Goal: Navigation & Orientation: Find specific page/section

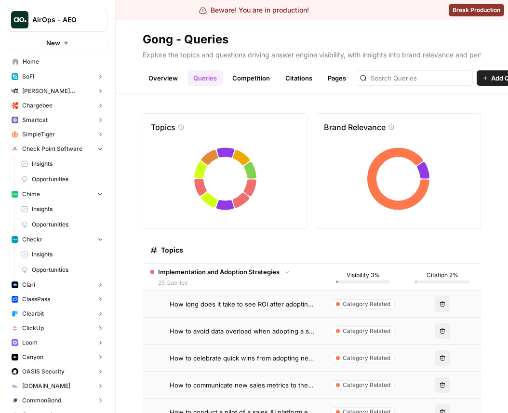
scroll to position [219, 0]
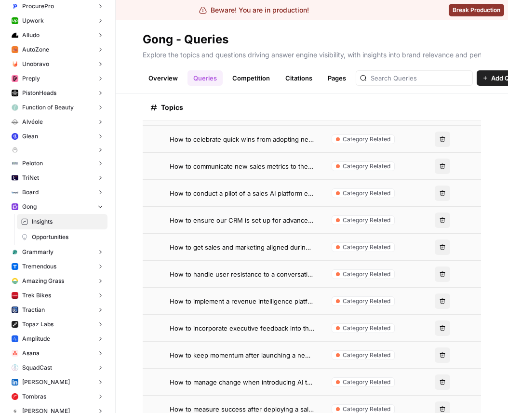
click at [92, 206] on button "Gong" at bounding box center [58, 206] width 100 height 14
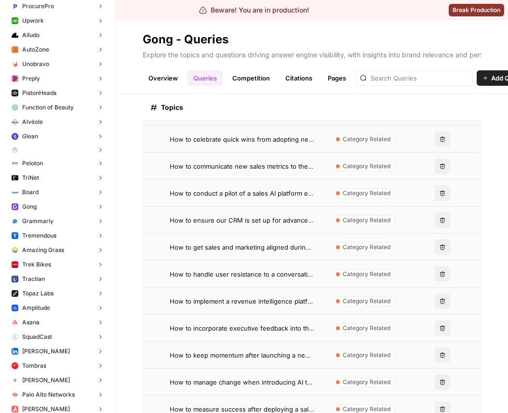
click at [92, 206] on button "Gong" at bounding box center [58, 206] width 100 height 14
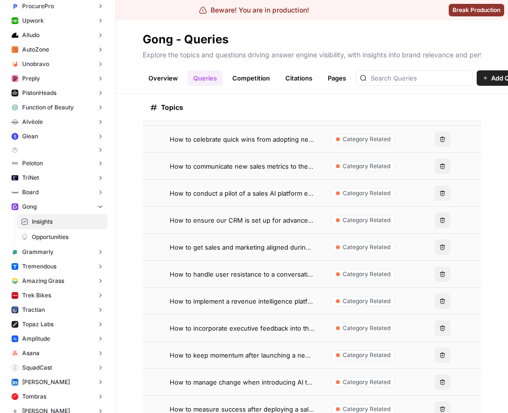
click at [72, 237] on span "Opportunities" at bounding box center [67, 237] width 71 height 9
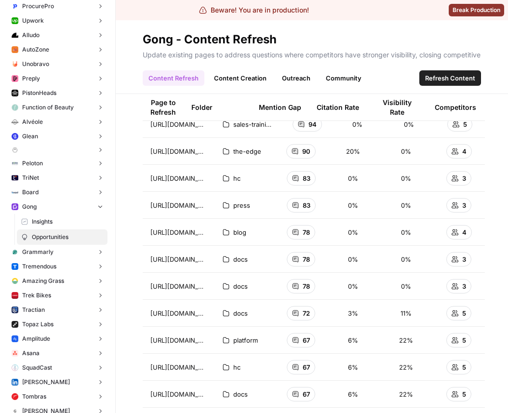
scroll to position [57, 0]
click at [245, 79] on link "Content Creation" at bounding box center [240, 77] width 64 height 15
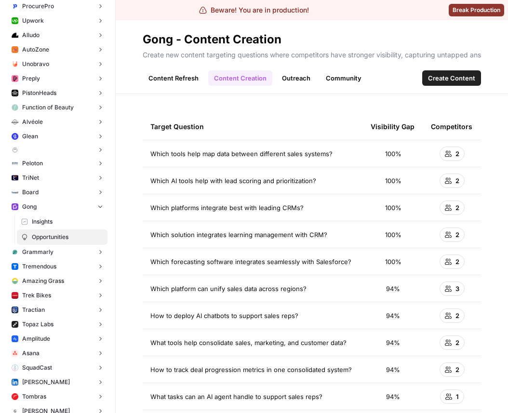
click at [310, 79] on link "Outreach" at bounding box center [296, 77] width 40 height 15
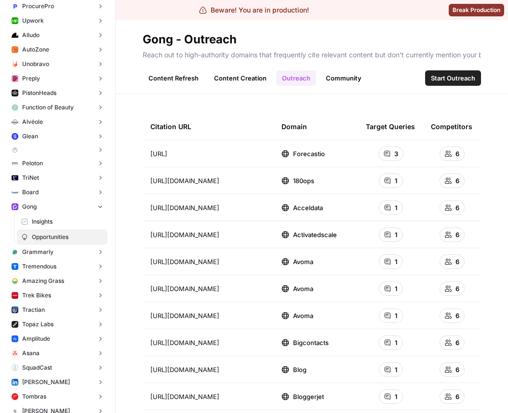
click at [357, 83] on link "Community" at bounding box center [343, 77] width 47 height 15
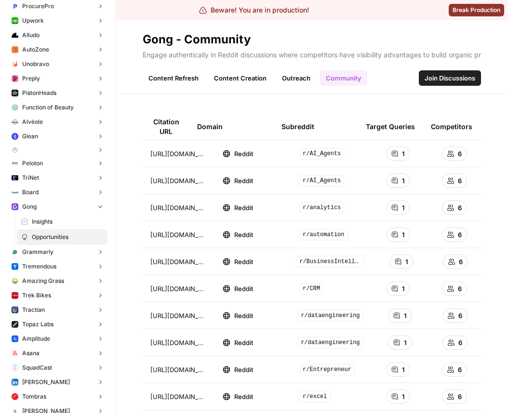
click at [176, 82] on link "Content Refresh" at bounding box center [174, 77] width 62 height 15
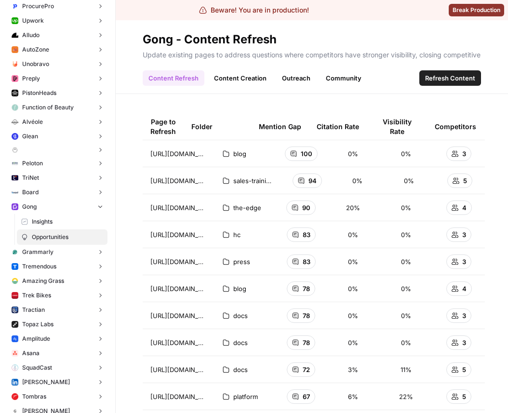
click at [239, 81] on link "Content Creation" at bounding box center [240, 77] width 64 height 15
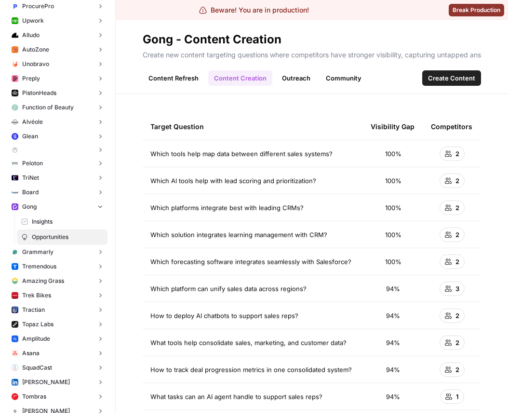
click at [301, 80] on link "Outreach" at bounding box center [296, 77] width 40 height 15
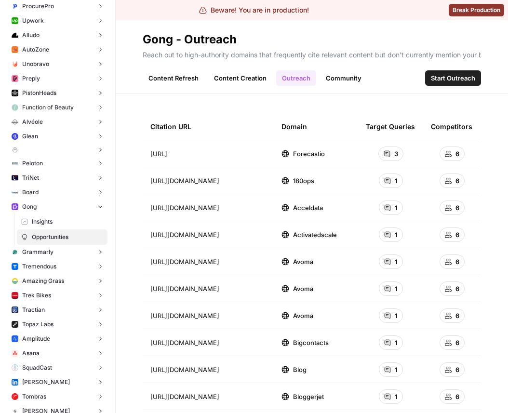
click at [341, 74] on link "Community" at bounding box center [343, 77] width 47 height 15
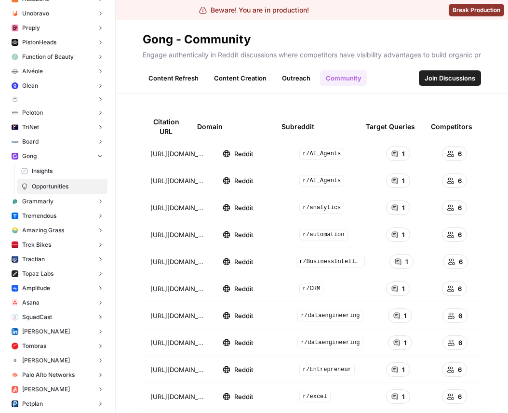
scroll to position [1560, 0]
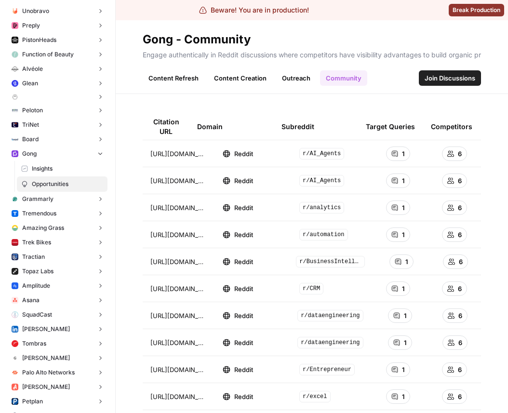
click at [52, 203] on button "Grammarly" at bounding box center [58, 199] width 100 height 14
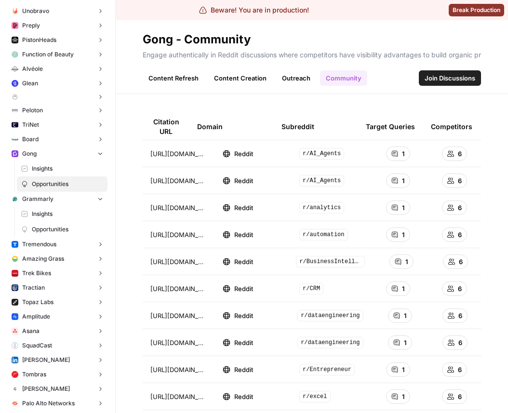
click at [53, 229] on span "Opportunities" at bounding box center [67, 229] width 71 height 9
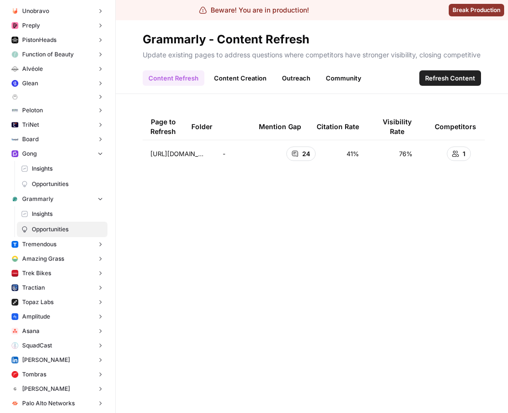
click at [231, 77] on link "Content Creation" at bounding box center [240, 77] width 64 height 15
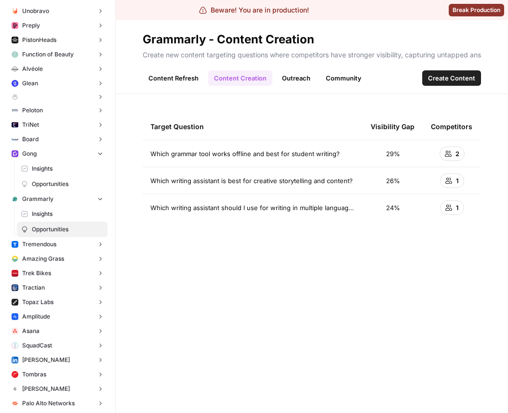
click at [301, 81] on link "Outreach" at bounding box center [296, 77] width 40 height 15
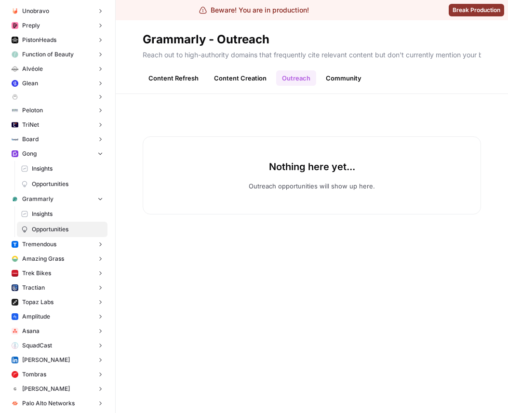
click at [343, 79] on link "Community" at bounding box center [343, 77] width 47 height 15
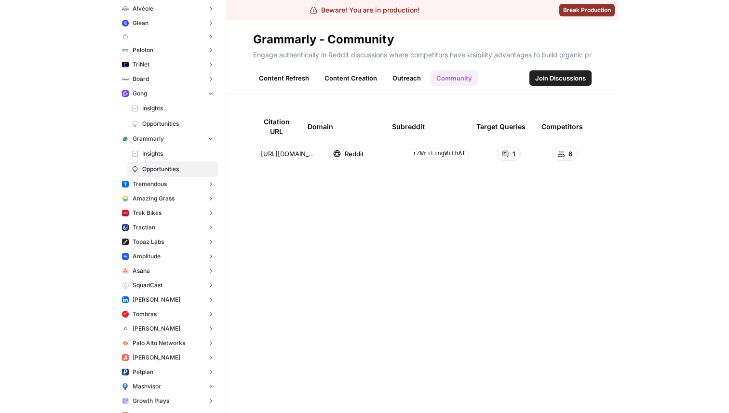
scroll to position [1629, 0]
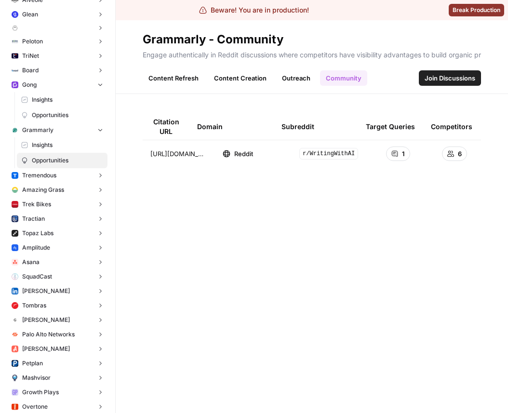
click at [70, 246] on button "Amplitude" at bounding box center [58, 247] width 100 height 14
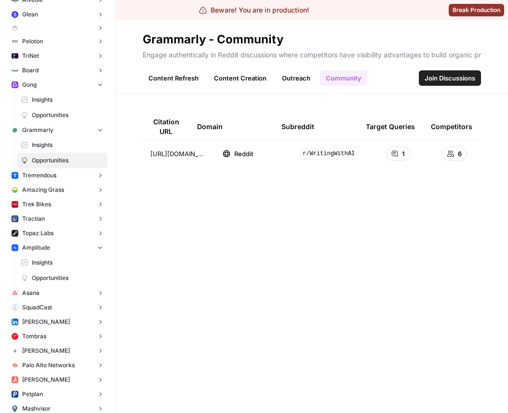
click at [56, 278] on span "Opportunities" at bounding box center [67, 278] width 71 height 9
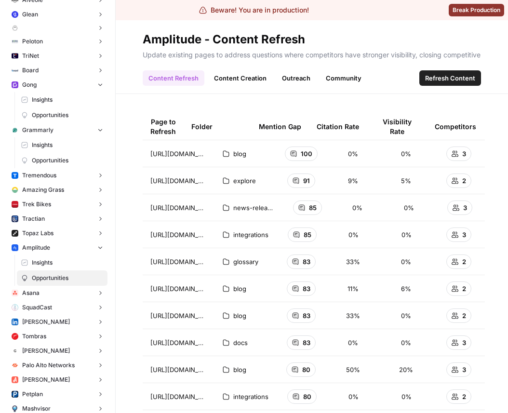
click at [246, 83] on link "Content Creation" at bounding box center [240, 77] width 64 height 15
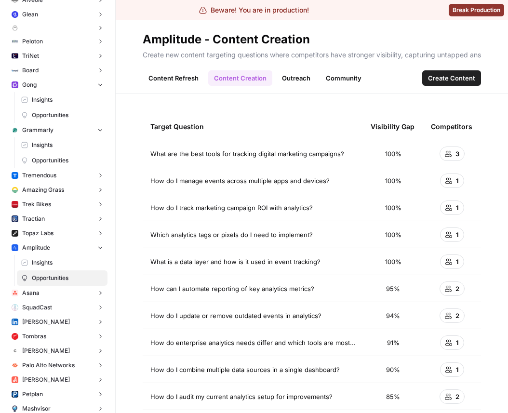
click at [305, 75] on link "Outreach" at bounding box center [296, 77] width 40 height 15
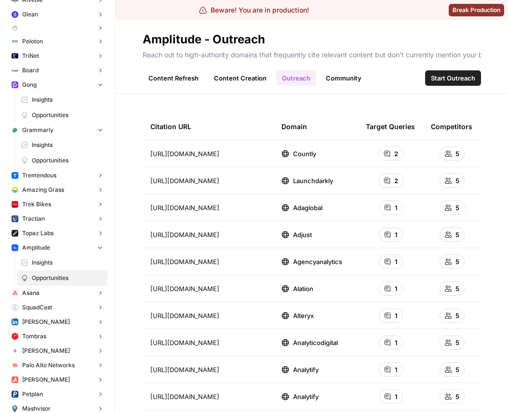
click at [355, 81] on link "Community" at bounding box center [343, 77] width 47 height 15
